Goal: Information Seeking & Learning: Learn about a topic

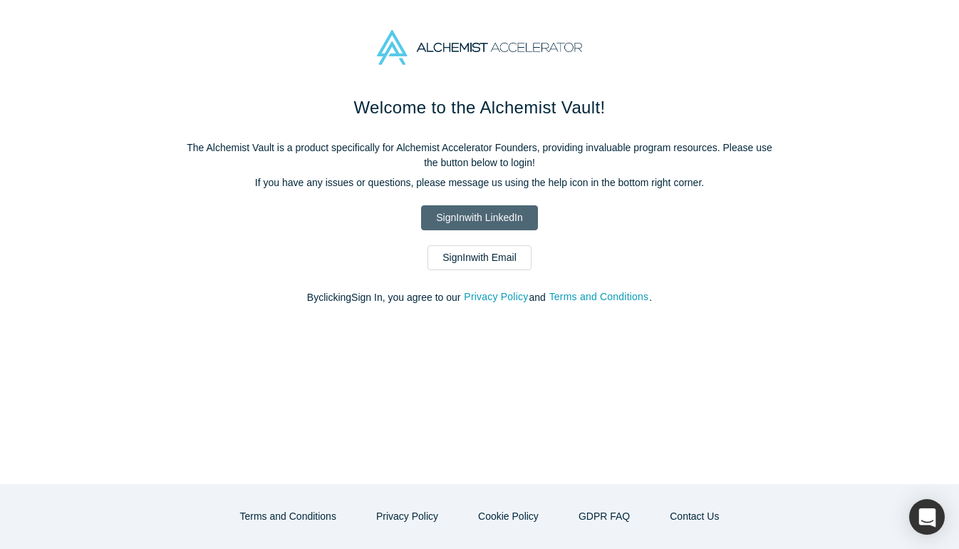
click at [505, 223] on link "Sign In with LinkedIn" at bounding box center [479, 217] width 116 height 25
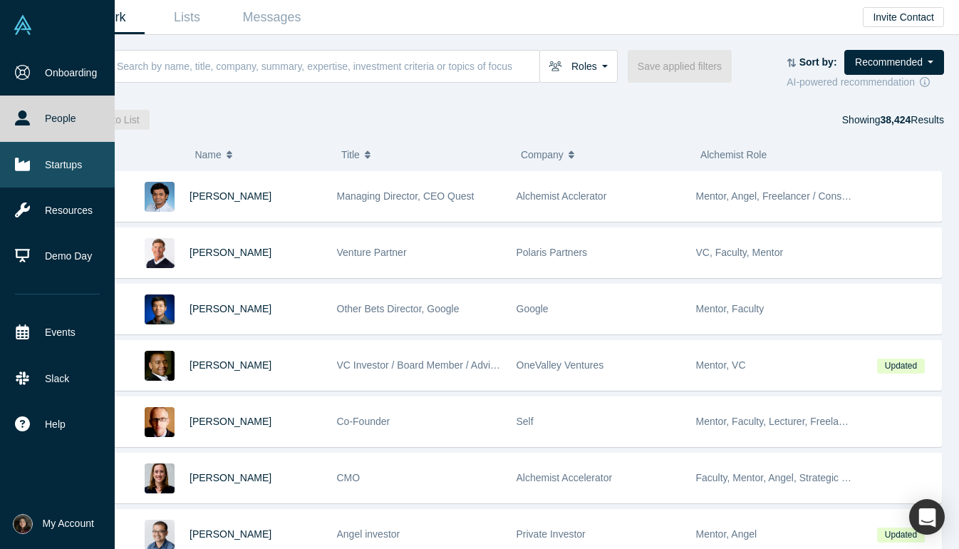
click at [41, 157] on link "Startups" at bounding box center [57, 165] width 115 height 46
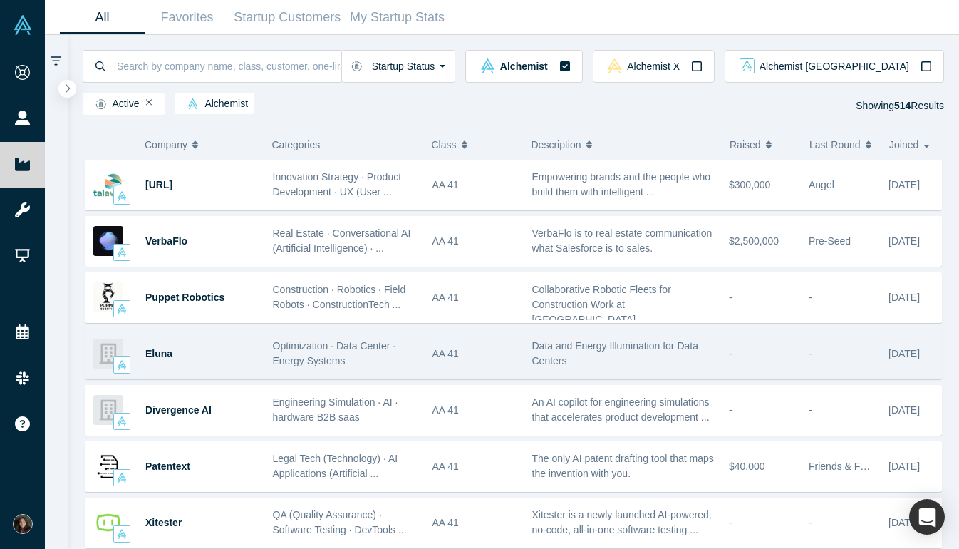
click at [185, 354] on div "Eluna" at bounding box center [201, 353] width 113 height 49
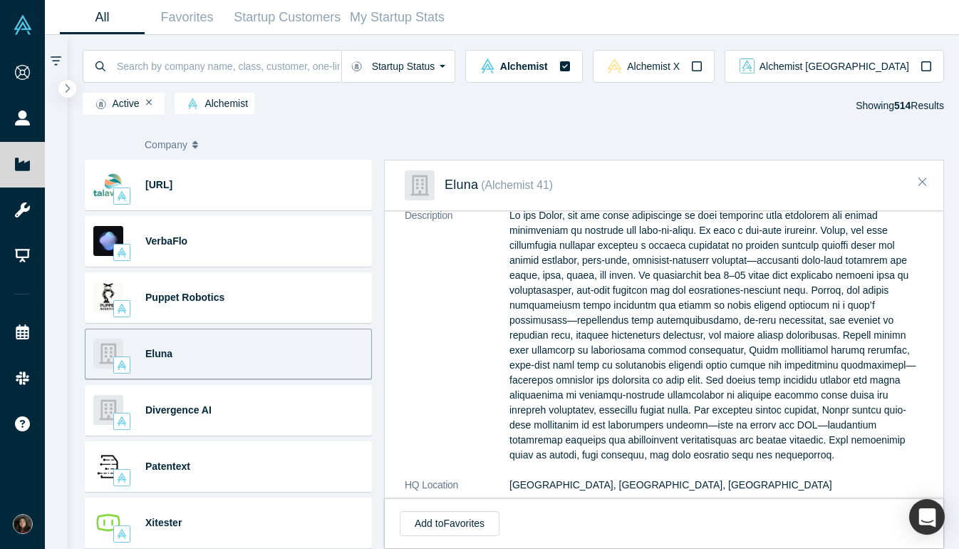
scroll to position [172, 0]
click at [761, 361] on p at bounding box center [717, 334] width 414 height 254
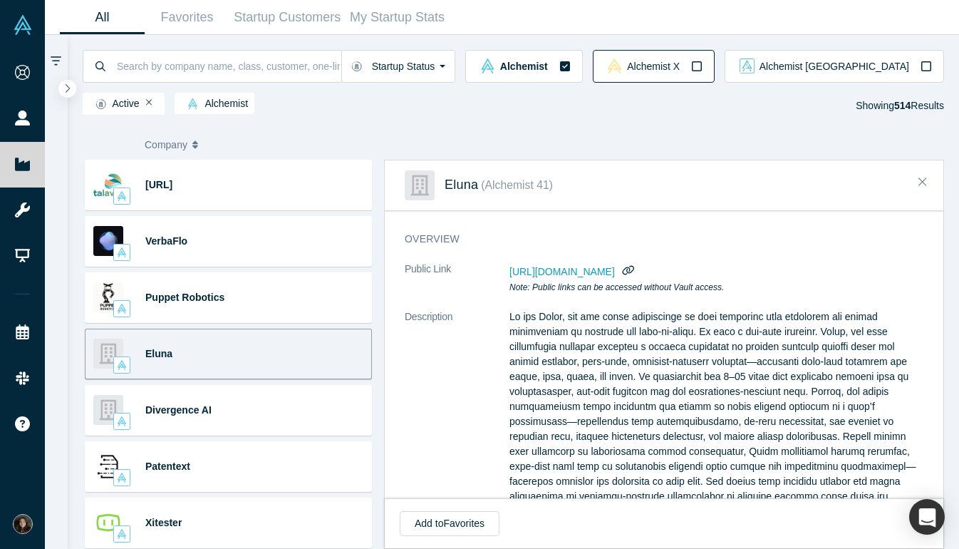
scroll to position [451, 0]
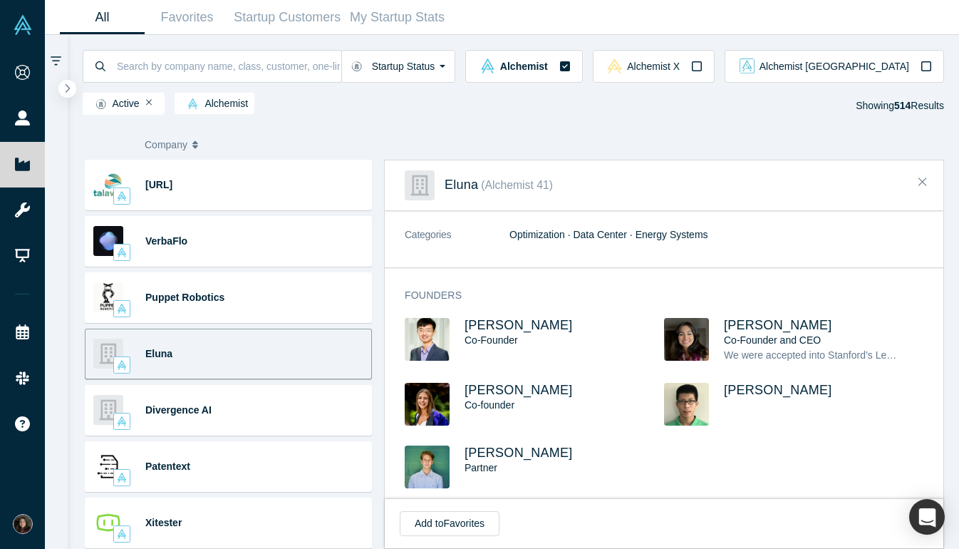
click at [698, 334] on img at bounding box center [686, 339] width 45 height 43
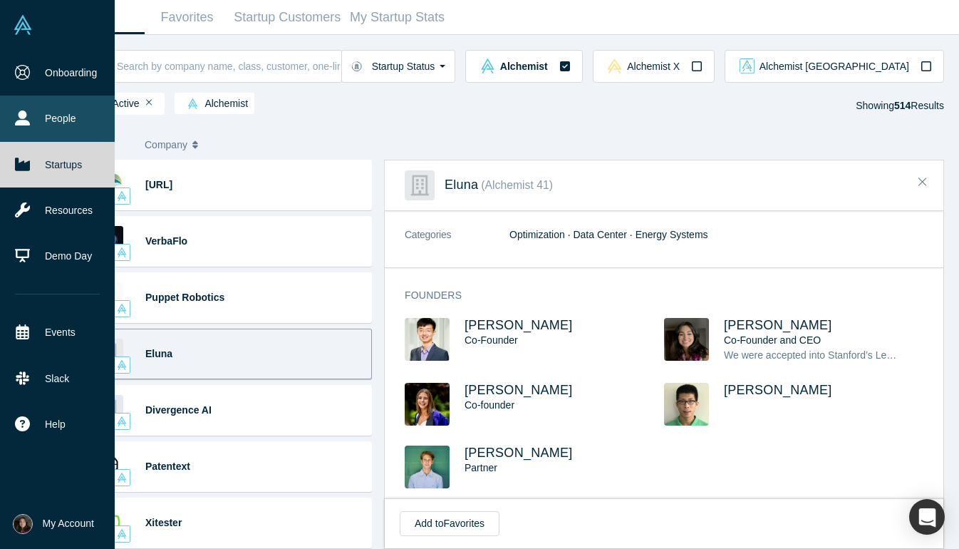
click at [48, 115] on link "People" at bounding box center [57, 118] width 115 height 46
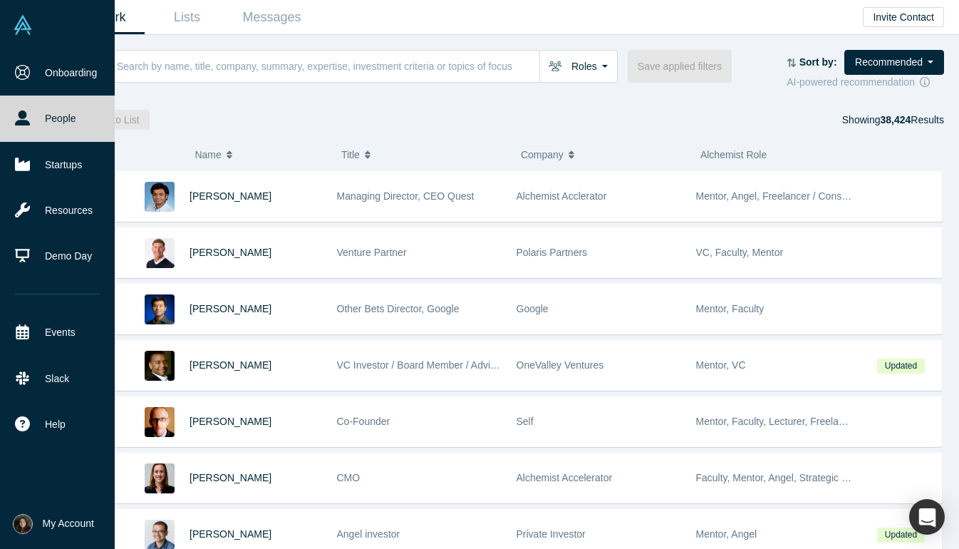
click at [17, 25] on img at bounding box center [23, 25] width 20 height 20
click at [66, 167] on link "Startups" at bounding box center [57, 165] width 115 height 46
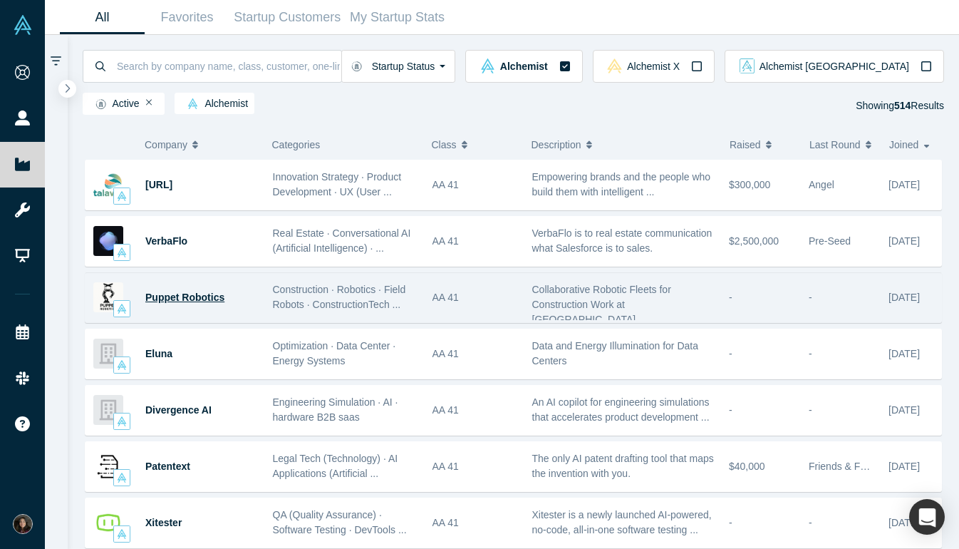
scroll to position [41, 0]
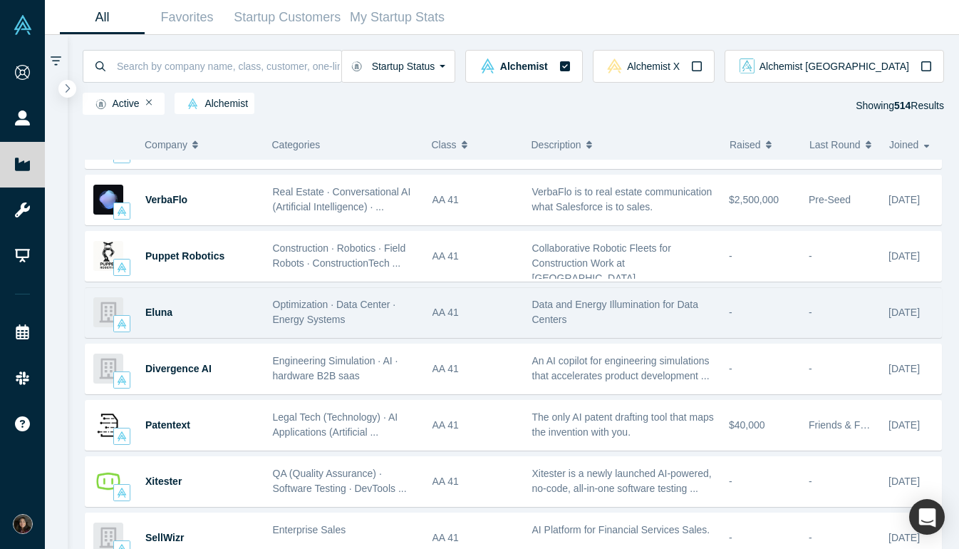
click at [182, 316] on div "Eluna" at bounding box center [201, 312] width 113 height 49
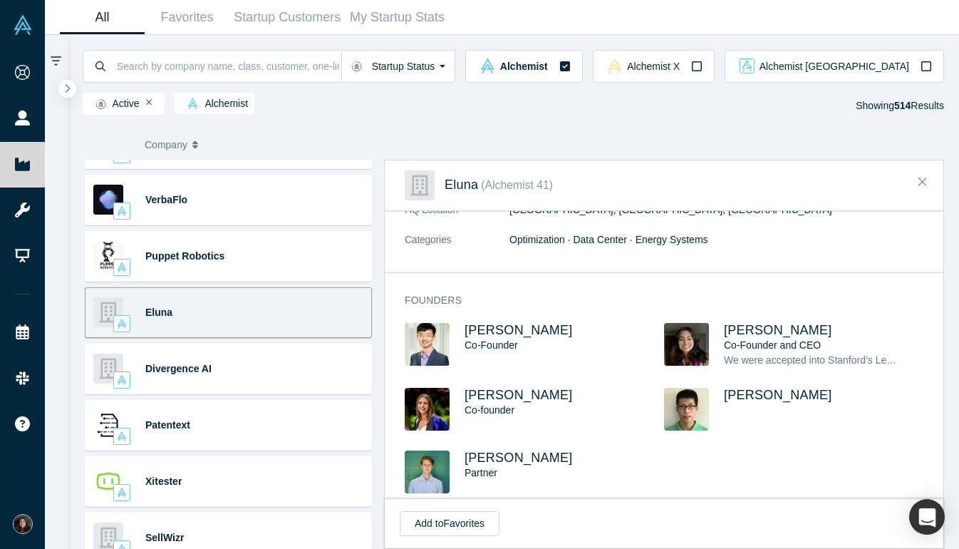
scroll to position [447, 0]
click at [704, 346] on img at bounding box center [686, 343] width 45 height 43
click at [751, 326] on span "Roya Meykadeh" at bounding box center [778, 329] width 108 height 14
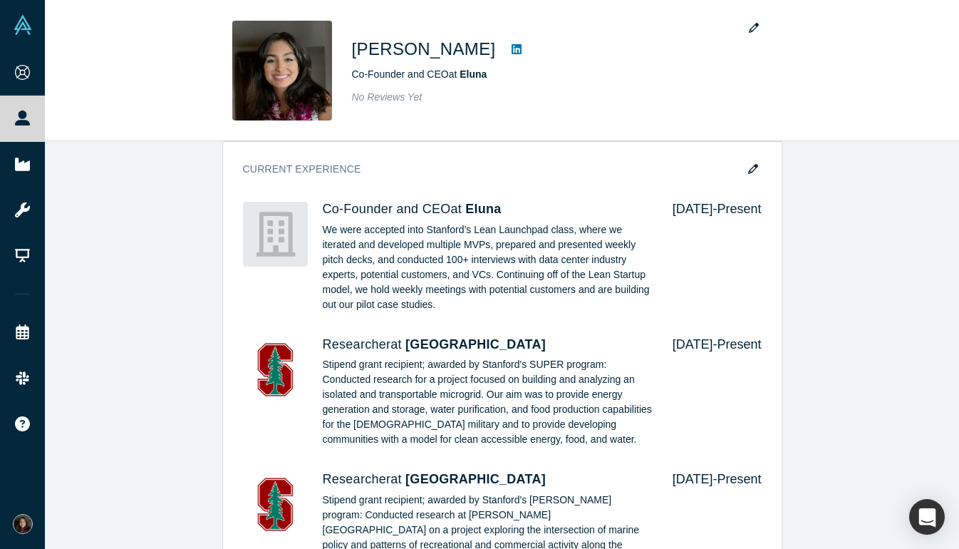
scroll to position [614, 0]
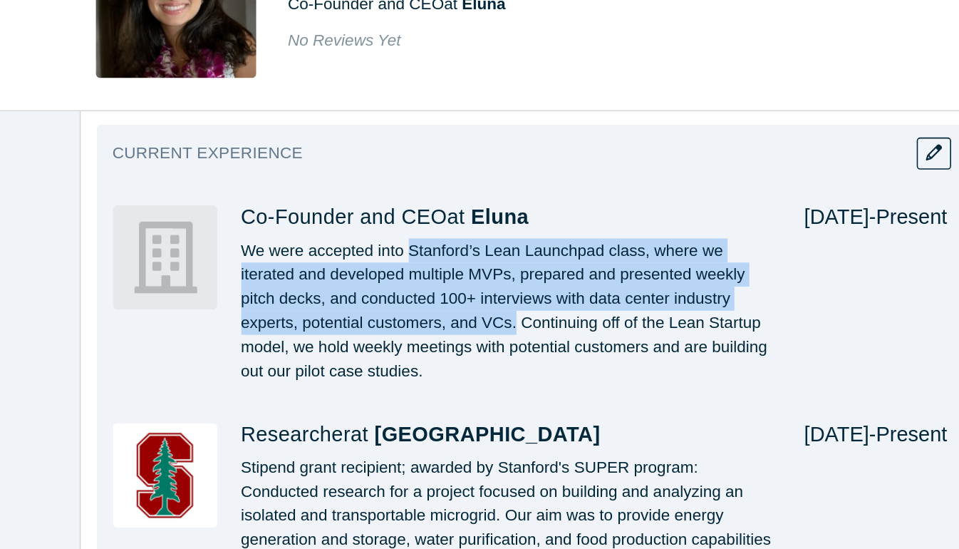
drag, startPoint x: 427, startPoint y: 212, endPoint x: 535, endPoint y: 260, distance: 118.4
click at [535, 260] on p "We were accepted into Stanford’s Lean Launchpad class, where we iterated and de…" at bounding box center [488, 265] width 330 height 90
copy p "Stanford’s Lean Launchpad class, where we iterated and developed multiple MVPs,…"
